Goal: Information Seeking & Learning: Learn about a topic

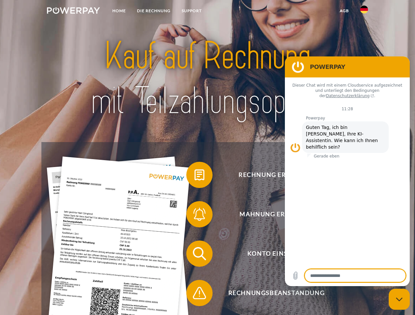
click at [73, 11] on img at bounding box center [73, 10] width 53 height 7
click at [364, 11] on img at bounding box center [364, 10] width 8 height 8
click at [344, 11] on link "agb" at bounding box center [344, 11] width 20 height 12
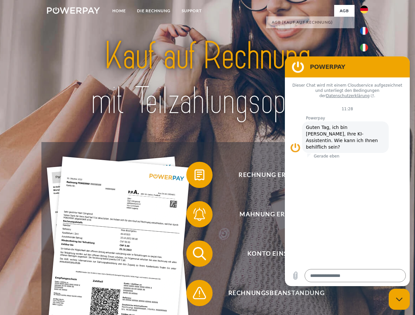
click at [194, 176] on span at bounding box center [189, 175] width 33 height 33
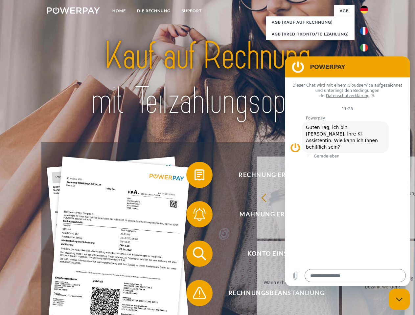
click at [257, 216] on link "zurück" at bounding box center [298, 198] width 82 height 82
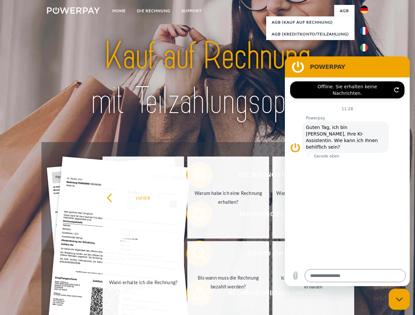
click at [184, 255] on link "Wann erhalte ich die Rechnung?" at bounding box center [143, 282] width 82 height 82
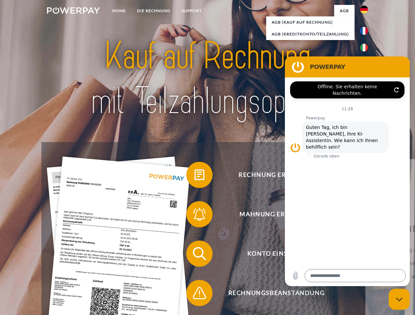
click at [194, 294] on span at bounding box center [189, 293] width 33 height 33
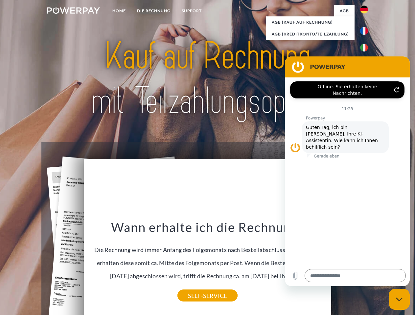
click at [399, 299] on icon "Messaging-Fenster schließen" at bounding box center [399, 299] width 7 height 4
type textarea "*"
